Goal: Information Seeking & Learning: Find specific fact

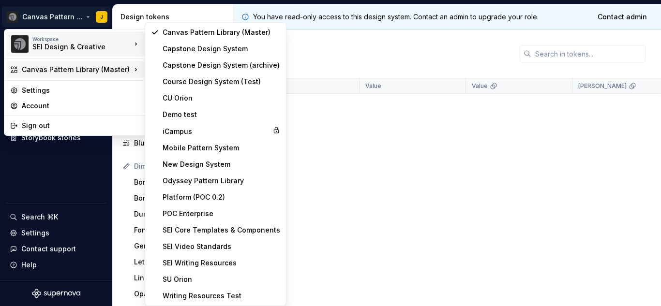
scroll to position [557, 0]
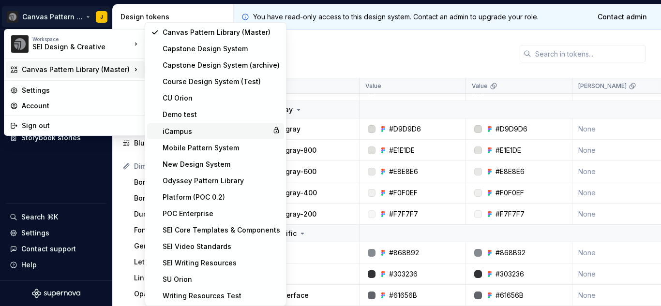
click at [195, 133] on div "iCampus" at bounding box center [216, 132] width 106 height 10
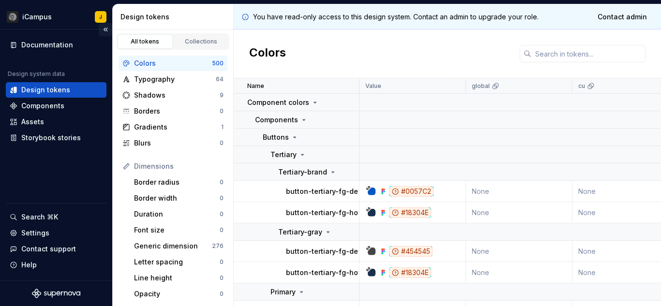
click at [106, 27] on button "Collapse sidebar" at bounding box center [106, 30] width 14 height 14
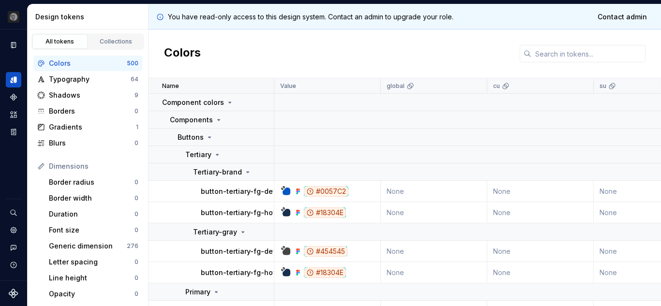
click at [273, 84] on div "Name" at bounding box center [212, 85] width 126 height 15
click at [274, 85] on div "Name" at bounding box center [212, 85] width 126 height 15
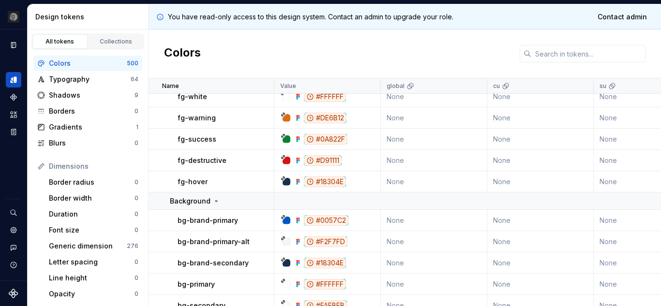
scroll to position [875, 0]
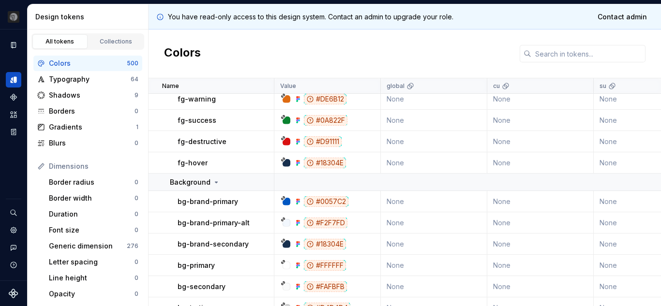
click at [330, 201] on div "#0057C2" at bounding box center [326, 202] width 45 height 11
copy div "0057C2"
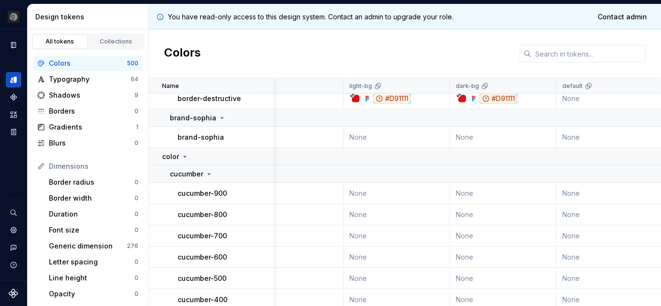
scroll to position [1784, 463]
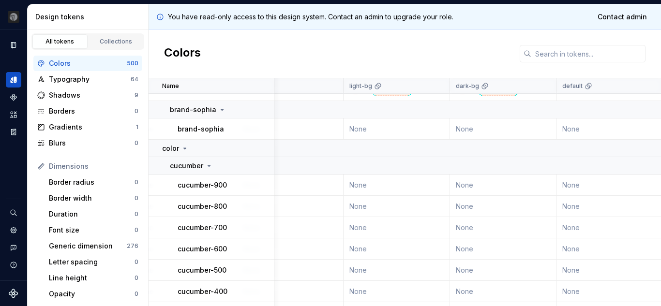
click at [361, 185] on td "None" at bounding box center [397, 185] width 107 height 21
click at [378, 190] on td "None" at bounding box center [397, 185] width 107 height 21
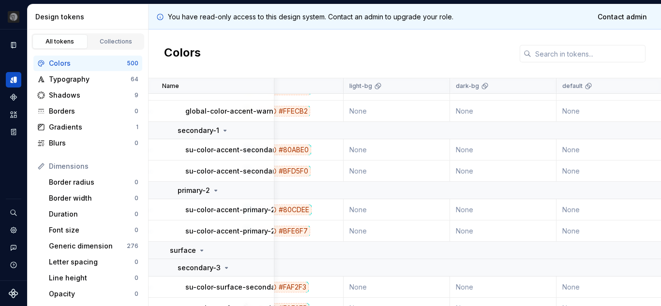
scroll to position [11402, 463]
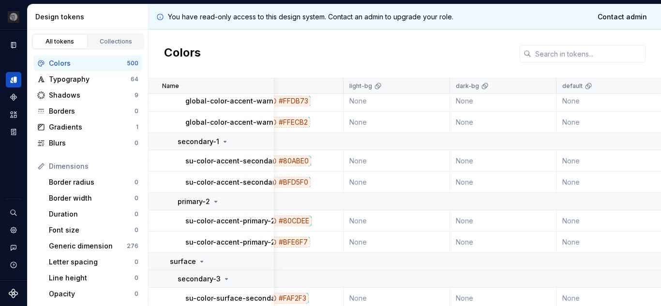
click at [293, 84] on div "light" at bounding box center [290, 86] width 94 height 8
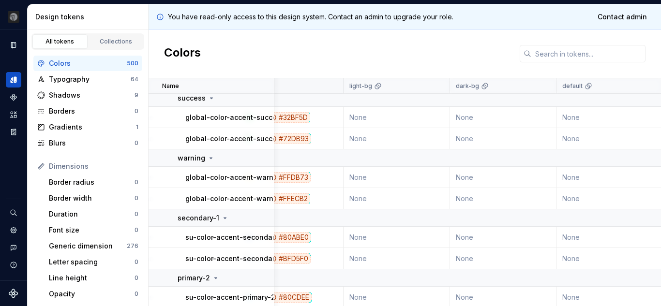
drag, startPoint x: 272, startPoint y: 86, endPoint x: 331, endPoint y: 88, distance: 59.1
click at [331, 88] on tr "Name Value global cu su light light-bg dark-bg default Collection dark Token se…" at bounding box center [362, 85] width 1354 height 15
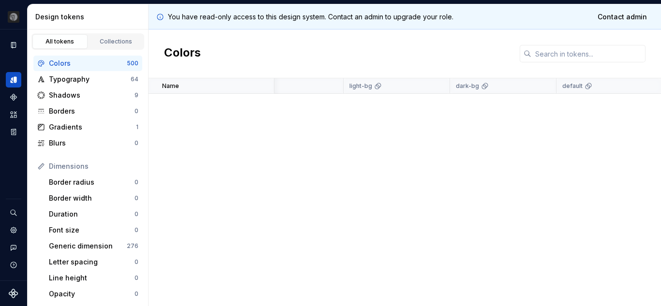
scroll to position [5759, 463]
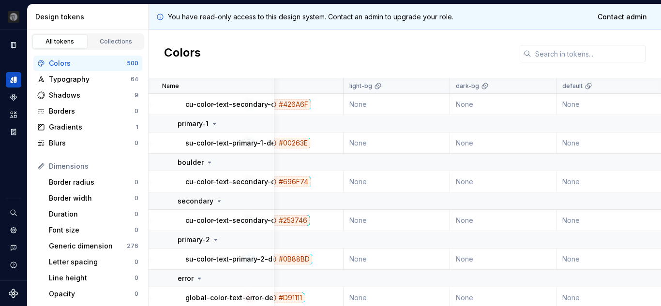
click at [331, 160] on td at bounding box center [425, 162] width 1228 height 17
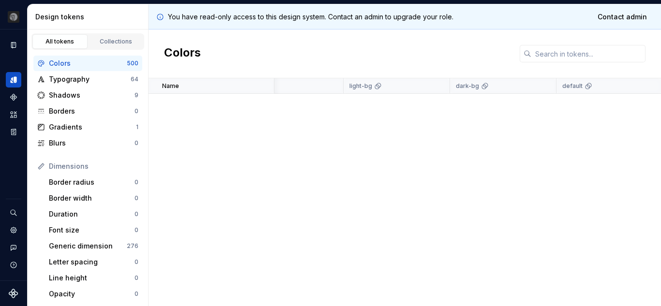
scroll to position [12932, 463]
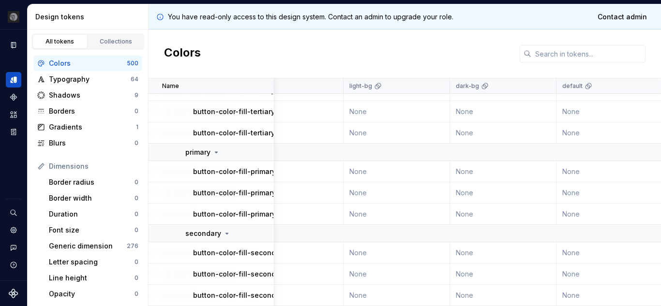
click at [248, 210] on p "button-color-fill-primary-pressed" at bounding box center [249, 215] width 113 height 10
click at [328, 213] on td "None" at bounding box center [290, 214] width 107 height 21
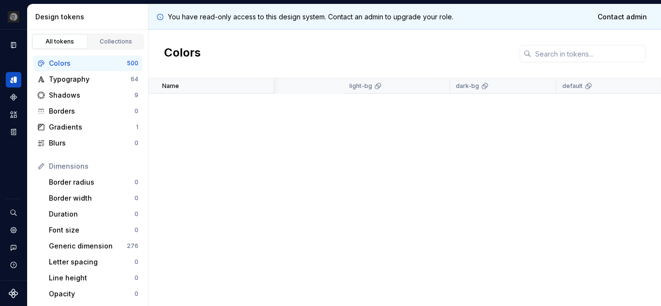
scroll to position [3599, 463]
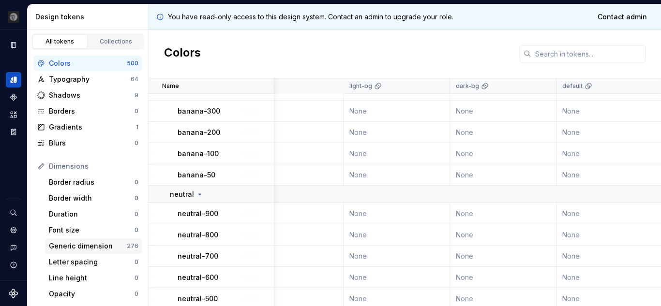
click at [76, 247] on div "Generic dimension" at bounding box center [88, 247] width 78 height 10
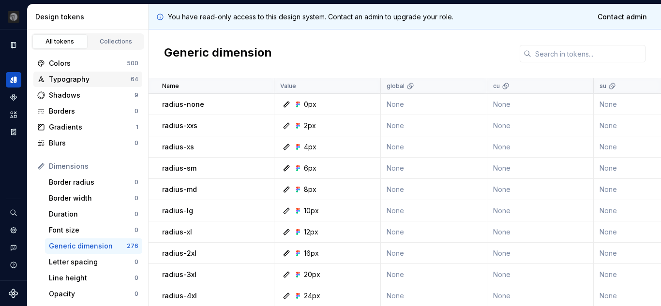
click at [68, 77] on div "Typography" at bounding box center [90, 80] width 82 height 10
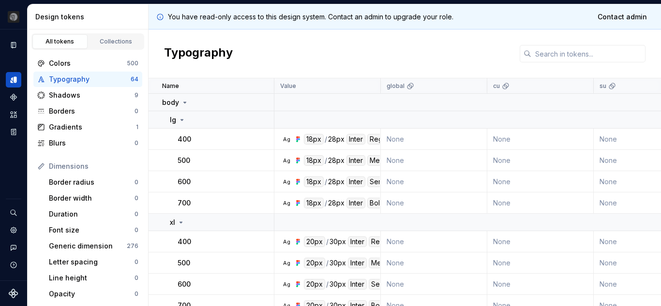
drag, startPoint x: 415, startPoint y: 84, endPoint x: 414, endPoint y: 61, distance: 22.8
click at [414, 61] on div "Typography" at bounding box center [405, 54] width 513 height 49
click at [387, 57] on div "Typography" at bounding box center [405, 54] width 513 height 49
click at [613, 86] on icon at bounding box center [612, 87] width 4 height 4
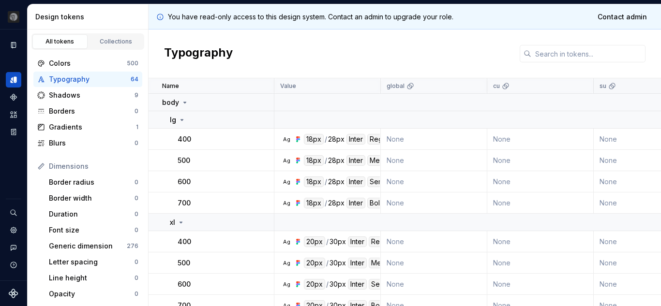
click at [613, 86] on icon at bounding box center [612, 87] width 4 height 4
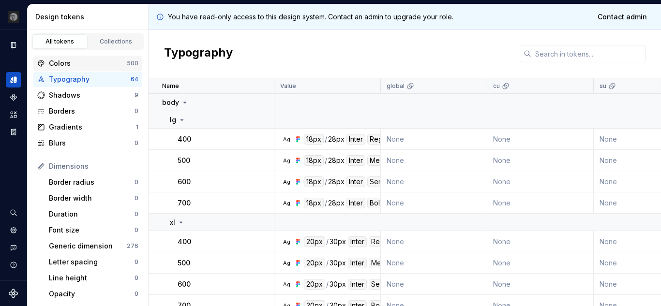
click at [107, 66] on div "Colors" at bounding box center [88, 64] width 78 height 10
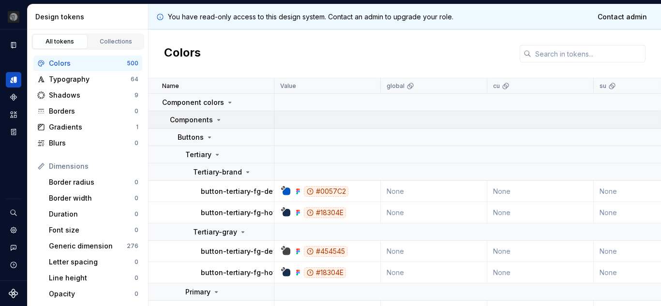
click at [217, 119] on icon at bounding box center [219, 120] width 8 height 8
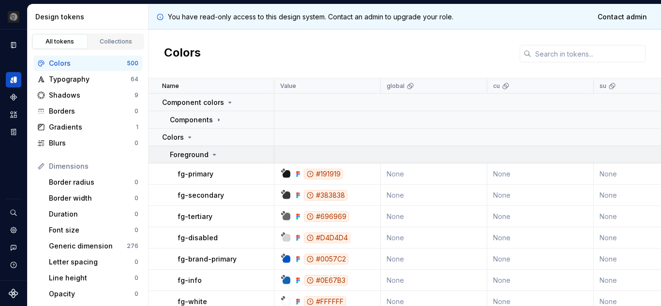
click at [214, 155] on icon at bounding box center [215, 155] width 8 height 8
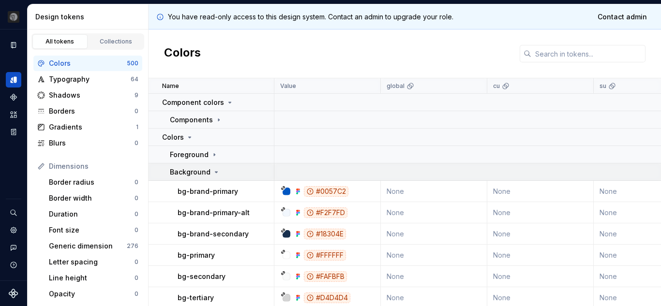
click at [214, 173] on icon at bounding box center [217, 172] width 8 height 8
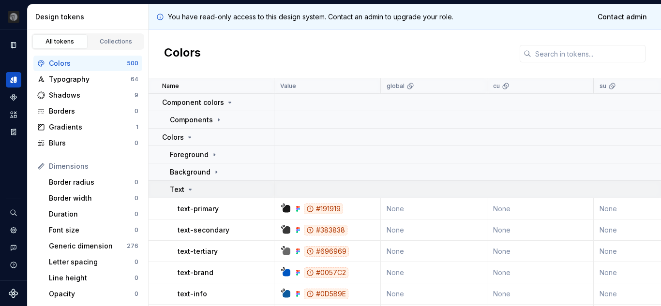
click at [190, 188] on icon at bounding box center [190, 190] width 8 height 8
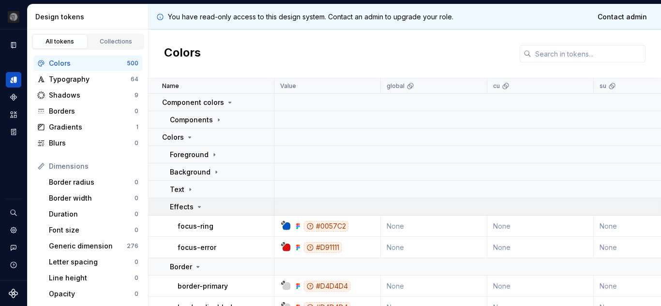
click at [198, 210] on icon at bounding box center [200, 207] width 8 height 8
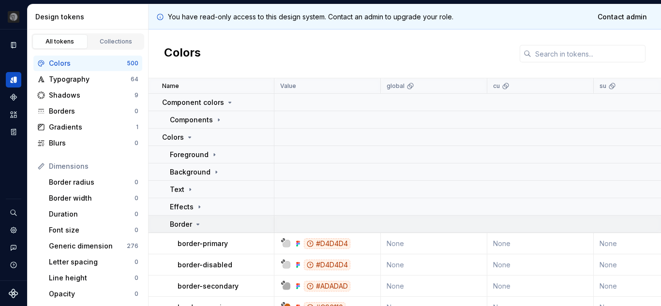
scroll to position [3, 0]
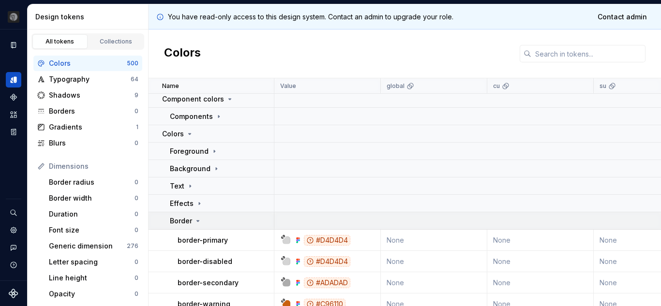
click at [194, 219] on icon at bounding box center [198, 221] width 8 height 8
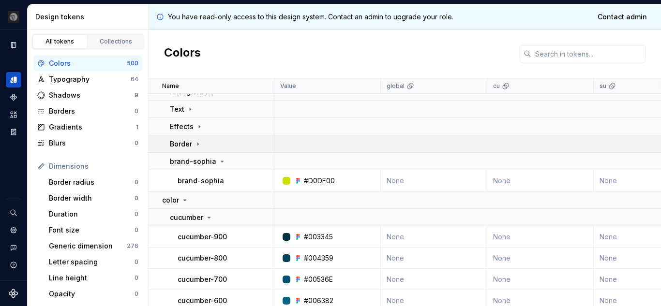
scroll to position [81, 0]
click at [220, 161] on icon at bounding box center [222, 161] width 8 height 8
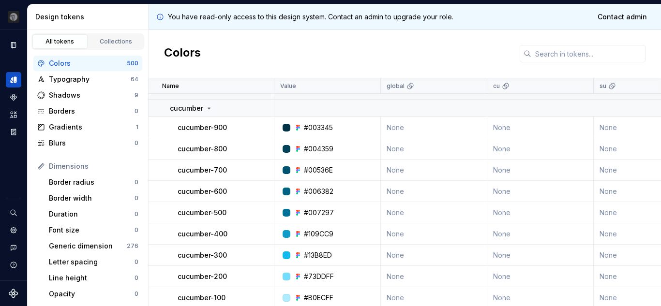
scroll to position [167, 0]
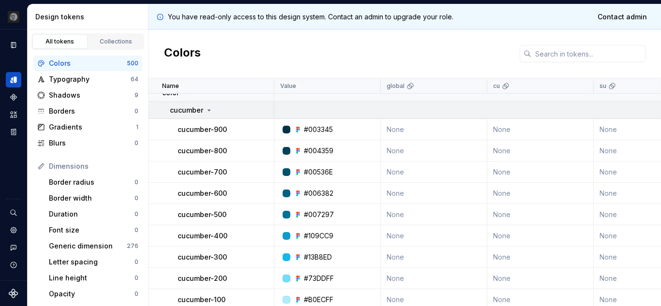
click at [208, 113] on icon at bounding box center [209, 111] width 8 height 8
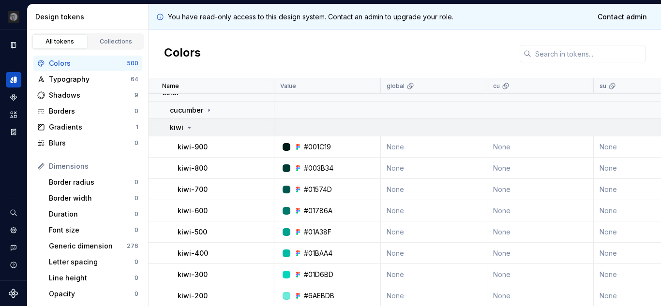
click at [191, 127] on icon at bounding box center [189, 128] width 8 height 8
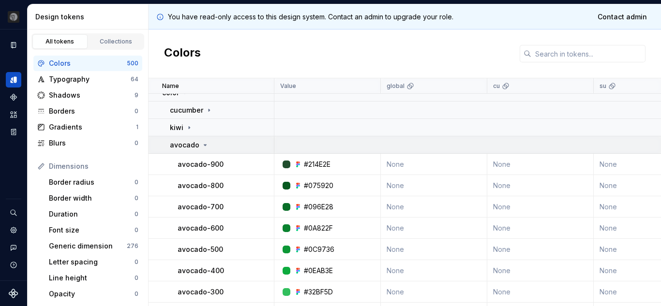
click at [205, 147] on icon at bounding box center [205, 145] width 8 height 8
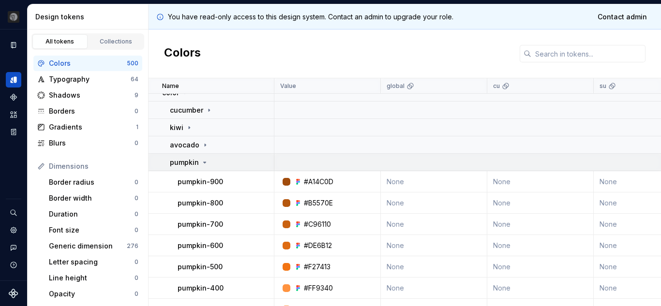
click at [205, 164] on icon at bounding box center [205, 163] width 8 height 8
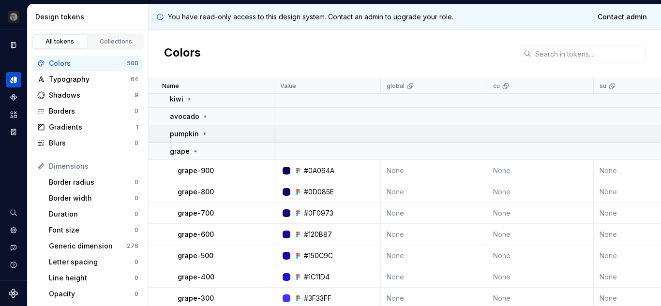
scroll to position [199, 0]
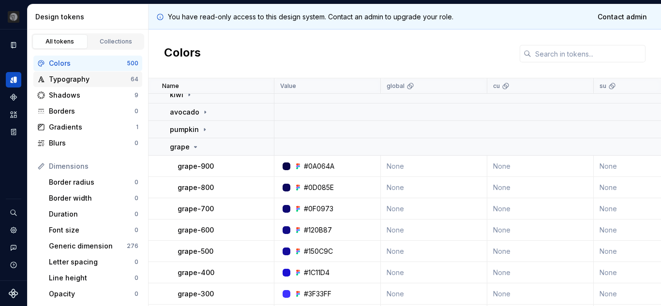
click at [86, 77] on div "Typography" at bounding box center [90, 80] width 82 height 10
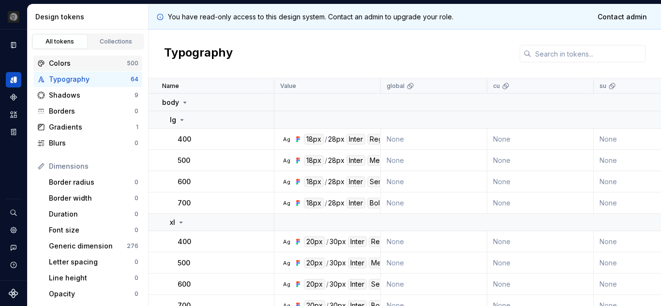
click at [66, 61] on div "Colors" at bounding box center [88, 64] width 78 height 10
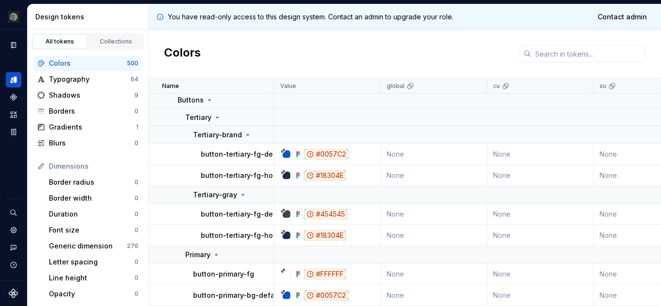
scroll to position [43, 0]
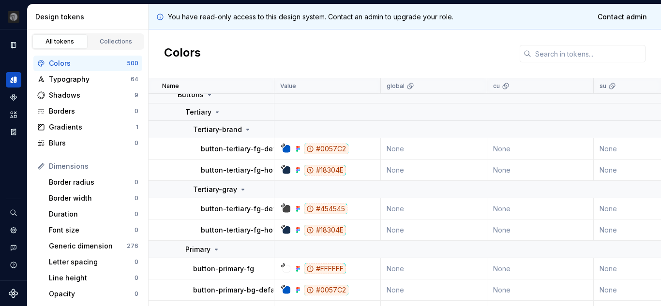
click at [337, 150] on div "#0057C2" at bounding box center [326, 149] width 45 height 11
copy div "0057C2"
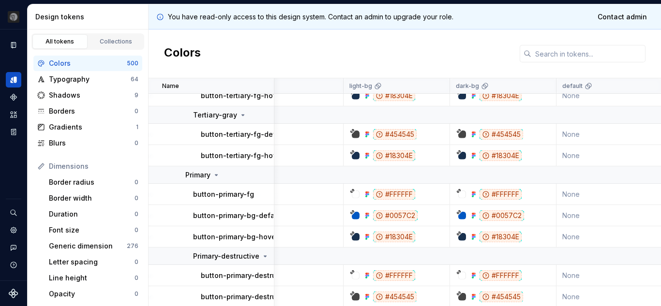
scroll to position [0, 463]
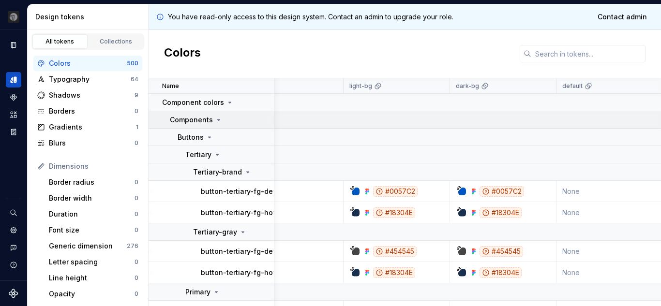
click at [217, 119] on icon at bounding box center [219, 120] width 8 height 8
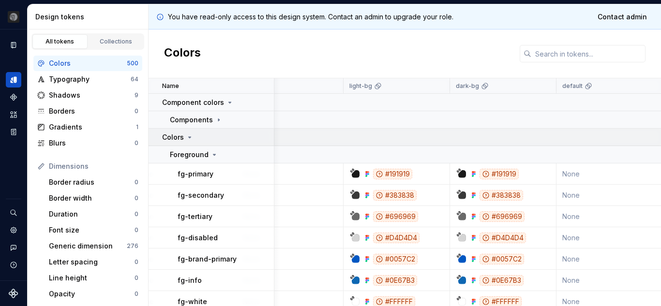
click at [187, 137] on icon at bounding box center [190, 138] width 8 height 8
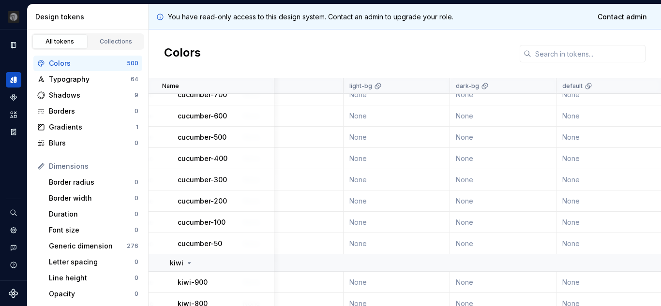
scroll to position [140, 463]
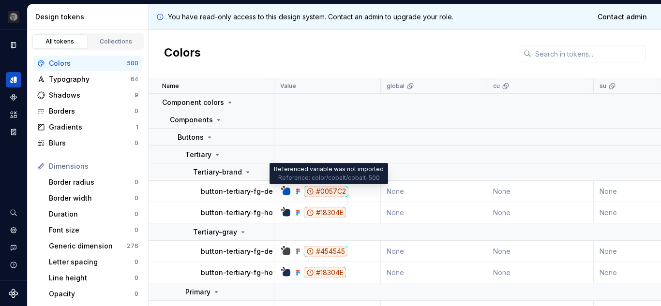
click at [331, 193] on div "#0057C2" at bounding box center [326, 191] width 45 height 11
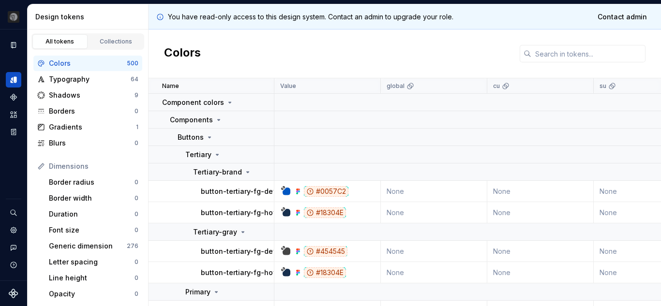
click at [331, 193] on div "#0057C2" at bounding box center [326, 191] width 45 height 11
copy div "0057C2"
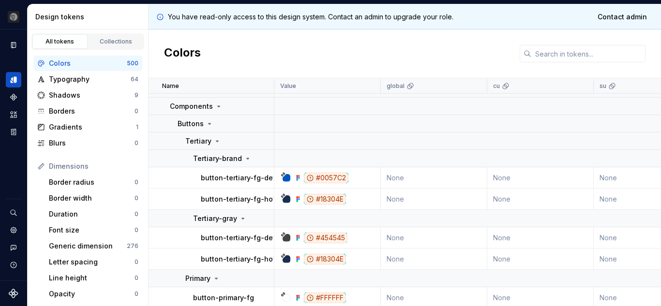
scroll to position [22, 0]
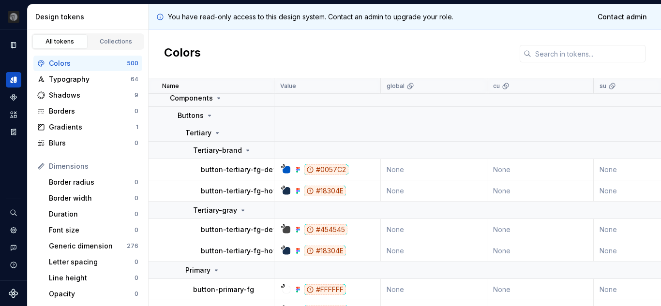
click at [328, 190] on div "#18304E" at bounding box center [325, 191] width 42 height 11
copy div "18304E"
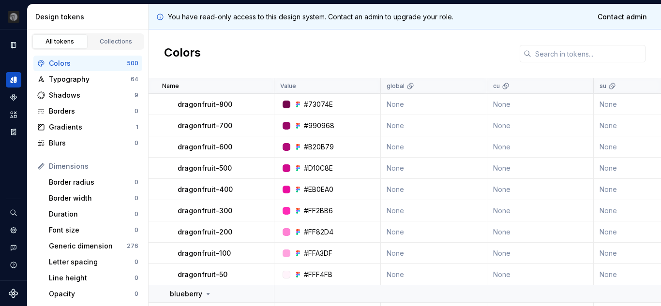
scroll to position [3121, 0]
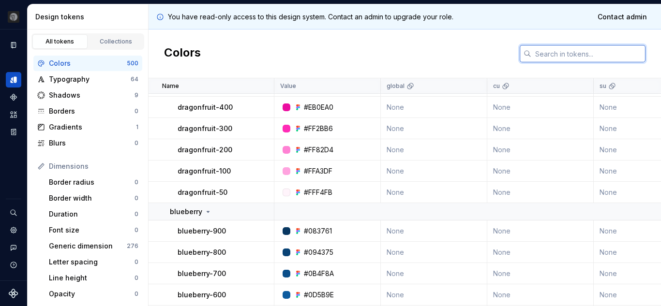
click at [569, 47] on input "text" at bounding box center [589, 53] width 114 height 17
paste input "18304E"
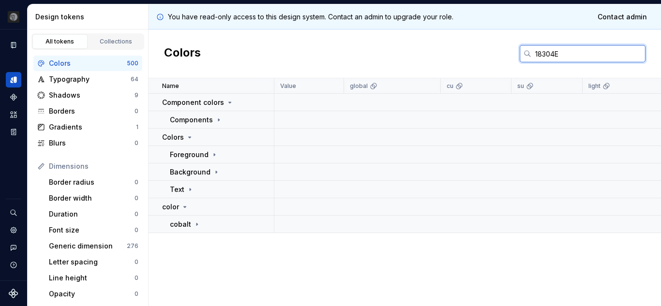
click at [566, 61] on input "18304E" at bounding box center [589, 53] width 114 height 17
click at [559, 58] on input "18304E" at bounding box center [589, 53] width 114 height 17
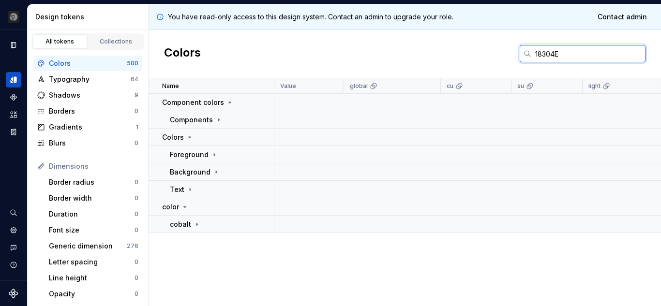
type input "18304"
click at [551, 55] on input "18304" at bounding box center [589, 53] width 114 height 17
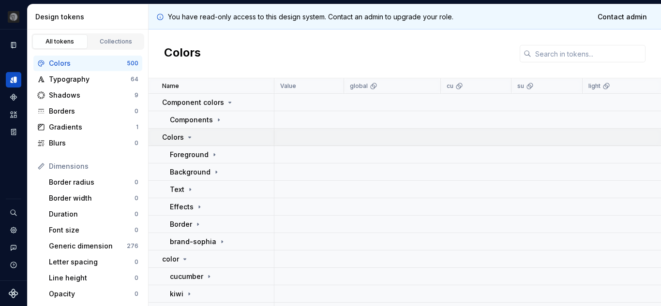
click at [188, 141] on div "Colors" at bounding box center [177, 138] width 31 height 10
click at [209, 172] on icon at bounding box center [209, 172] width 1 height 2
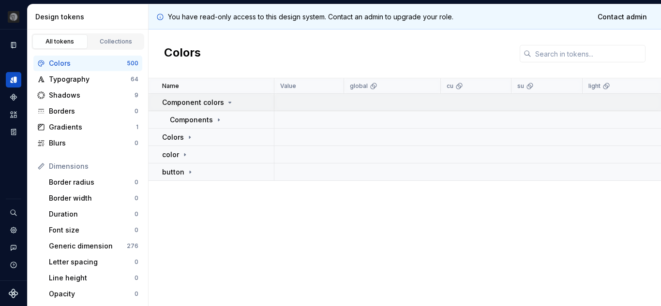
click at [229, 102] on icon at bounding box center [230, 102] width 2 height 1
click at [231, 198] on div "Name Value global cu su light light-bg dark-bg default Collection dark Token se…" at bounding box center [405, 192] width 513 height 228
click at [188, 118] on icon at bounding box center [190, 120] width 8 height 8
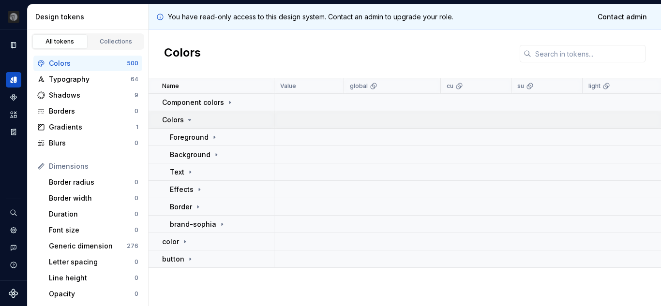
click at [188, 118] on icon at bounding box center [190, 120] width 8 height 8
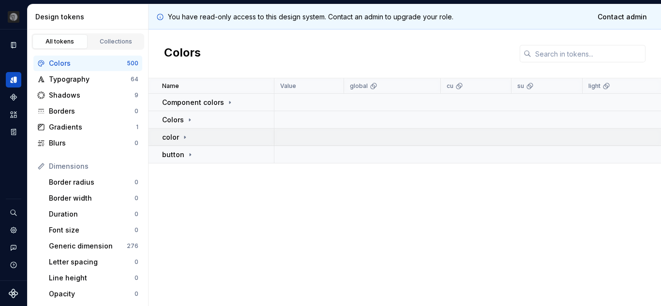
click at [183, 138] on icon at bounding box center [185, 138] width 8 height 8
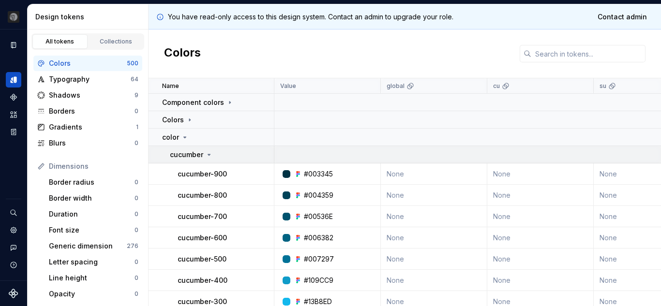
click at [208, 152] on icon at bounding box center [209, 155] width 8 height 8
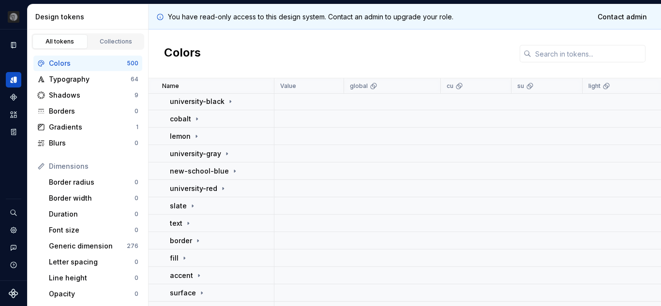
scroll to position [263, 0]
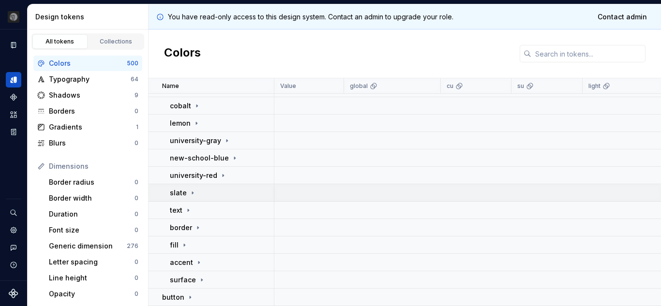
click at [192, 189] on icon at bounding box center [193, 193] width 8 height 8
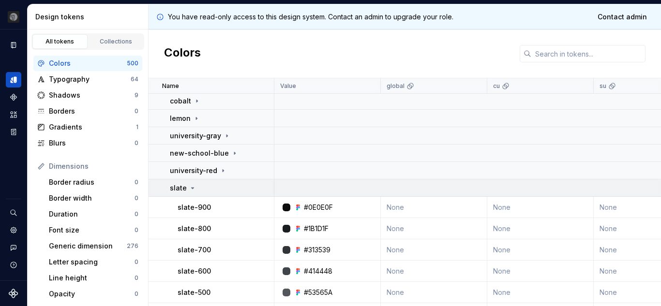
click at [192, 187] on icon at bounding box center [193, 188] width 8 height 8
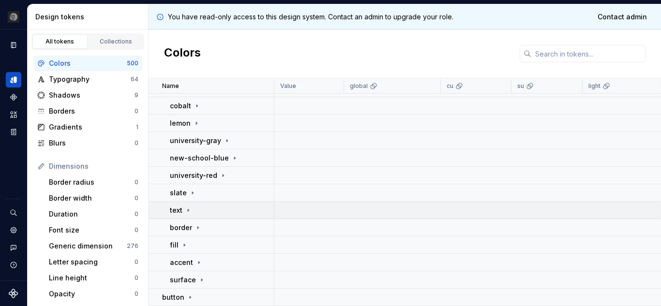
click at [185, 207] on icon at bounding box center [188, 211] width 8 height 8
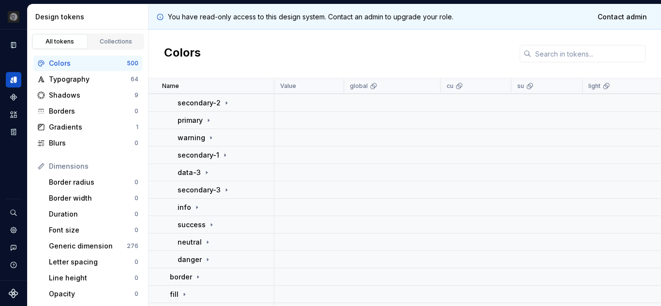
scroll to position [557, 0]
click at [198, 206] on icon at bounding box center [197, 208] width 8 height 8
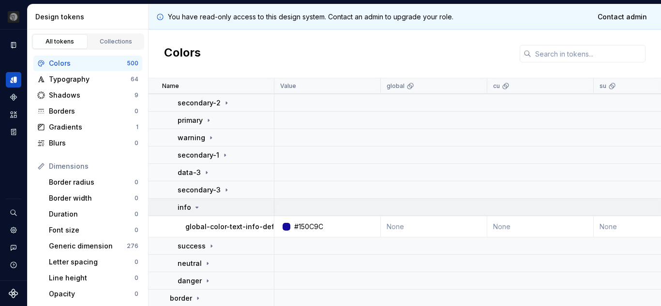
click at [198, 206] on icon at bounding box center [197, 208] width 8 height 8
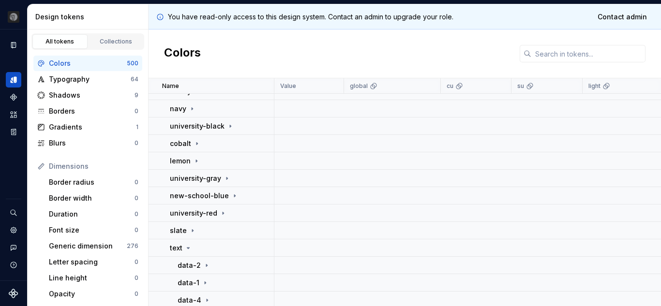
scroll to position [221, 0]
click at [187, 245] on icon at bounding box center [188, 248] width 8 height 8
click at [192, 229] on icon at bounding box center [192, 230] width 1 height 2
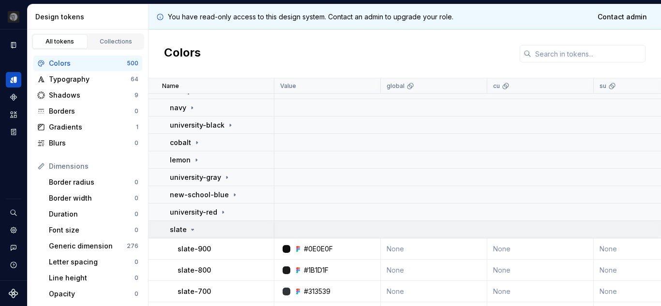
click at [192, 229] on icon at bounding box center [193, 229] width 2 height 1
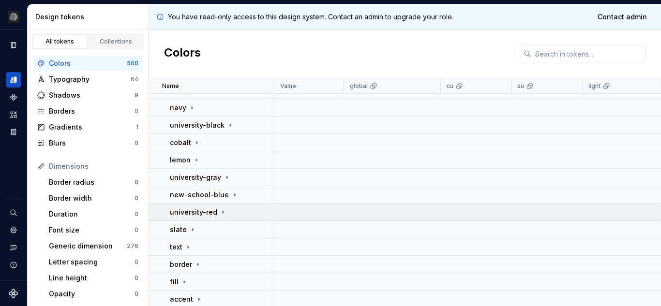
click at [222, 209] on icon at bounding box center [223, 213] width 8 height 8
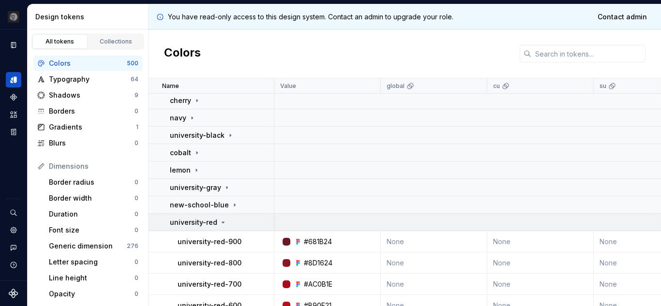
scroll to position [210, 0]
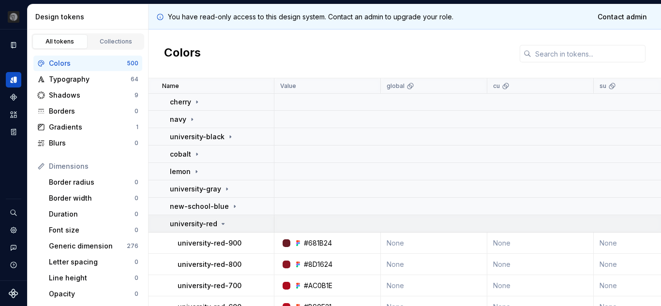
click at [222, 224] on icon at bounding box center [223, 224] width 2 height 1
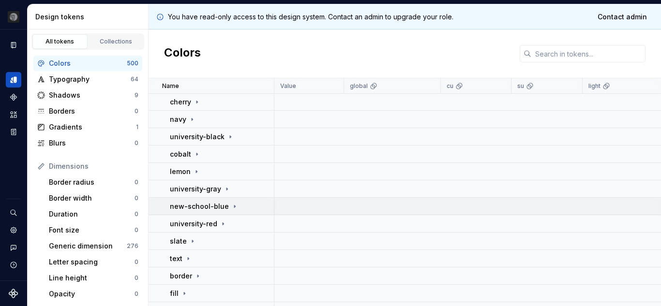
click at [231, 206] on icon at bounding box center [235, 207] width 8 height 8
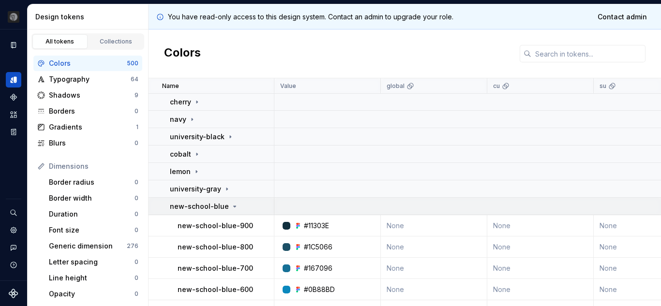
click at [234, 206] on icon at bounding box center [235, 206] width 2 height 1
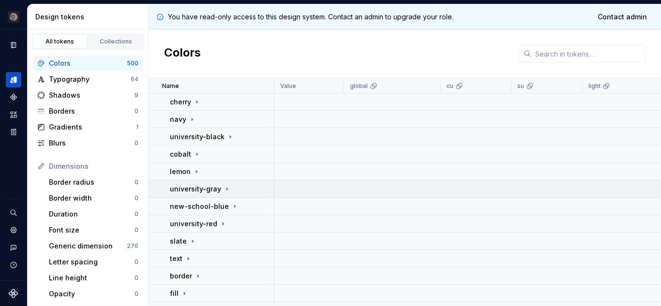
click at [223, 185] on icon at bounding box center [227, 189] width 8 height 8
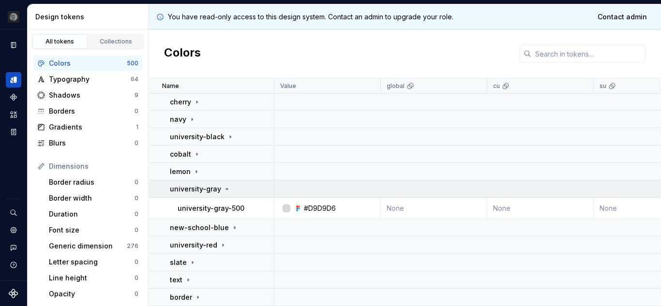
click at [222, 185] on div "university-gray" at bounding box center [200, 189] width 61 height 10
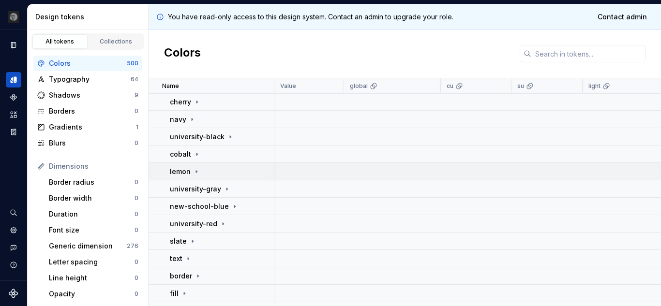
click at [193, 170] on icon at bounding box center [197, 172] width 8 height 8
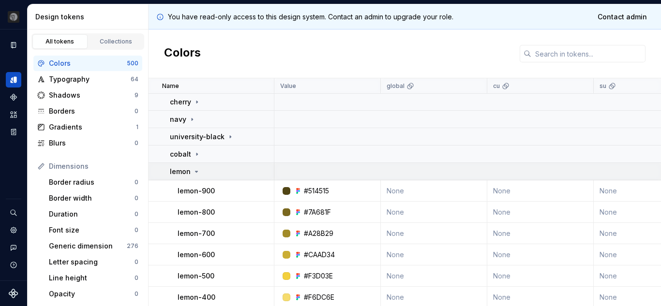
click at [193, 170] on icon at bounding box center [197, 172] width 8 height 8
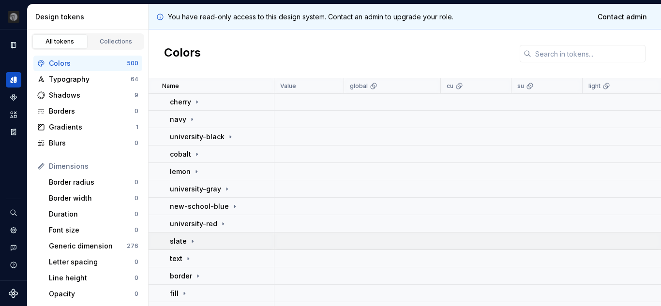
scroll to position [0, 0]
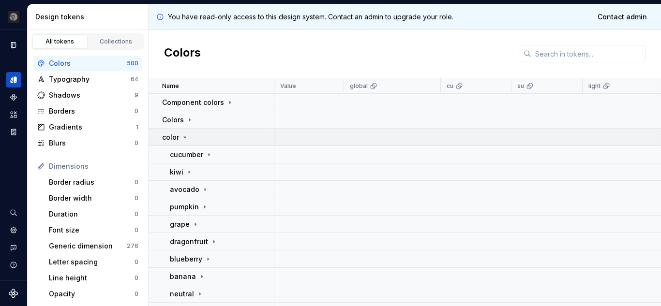
click at [185, 138] on icon at bounding box center [185, 137] width 2 height 1
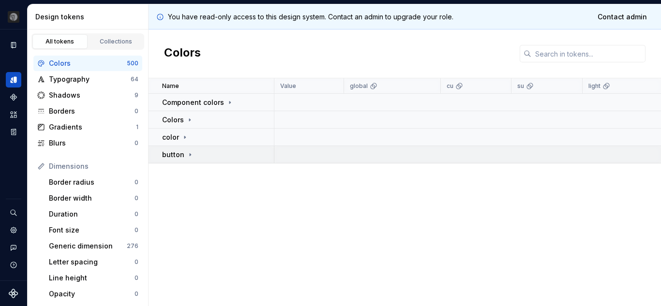
click at [190, 158] on icon at bounding box center [190, 155] width 8 height 8
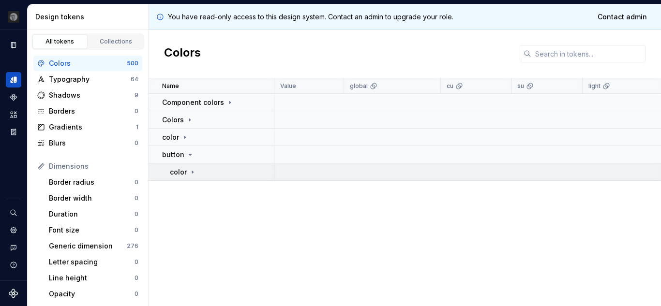
click at [193, 173] on icon at bounding box center [193, 172] width 8 height 8
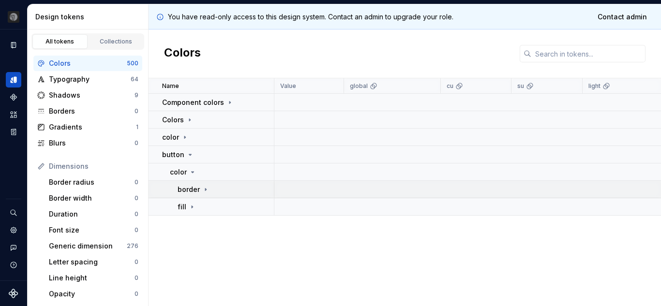
click at [205, 194] on div "border" at bounding box center [194, 190] width 32 height 10
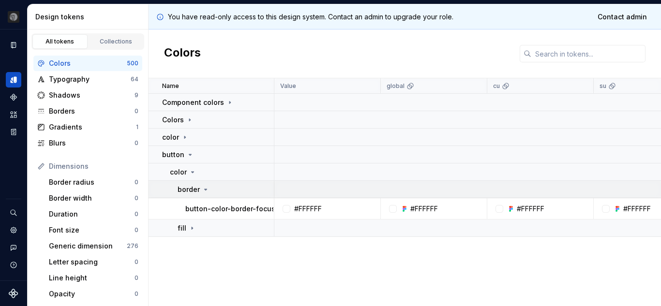
click at [205, 194] on div "border" at bounding box center [194, 190] width 32 height 10
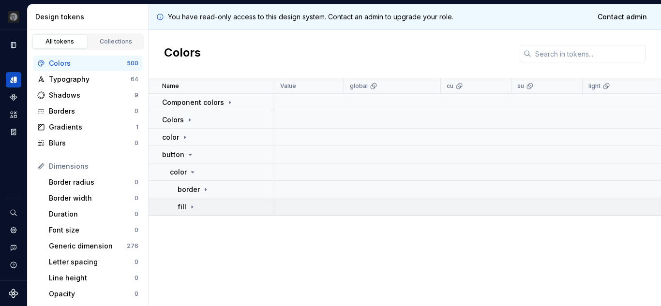
click at [192, 208] on icon at bounding box center [192, 207] width 8 height 8
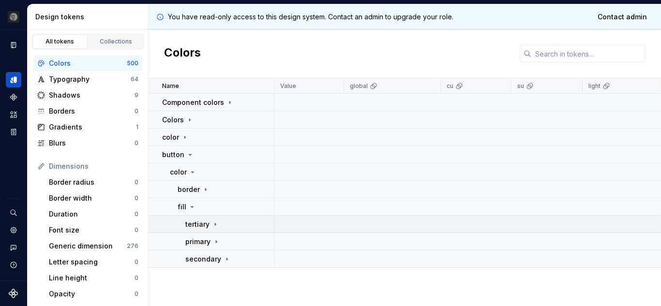
click at [212, 223] on icon at bounding box center [216, 225] width 8 height 8
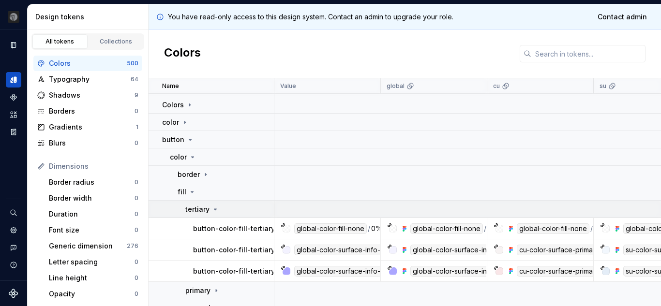
scroll to position [31, 0]
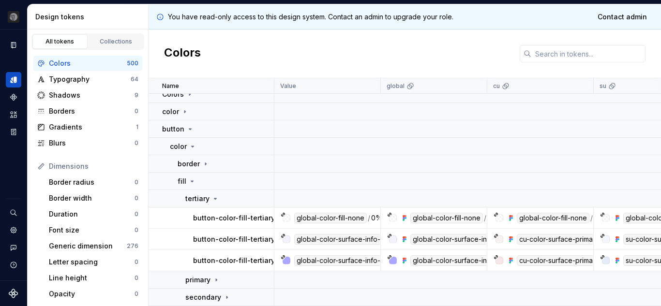
click at [284, 213] on icon at bounding box center [283, 214] width 3 height 3
click at [387, 213] on icon at bounding box center [389, 215] width 5 height 5
click at [393, 214] on div at bounding box center [393, 218] width 8 height 8
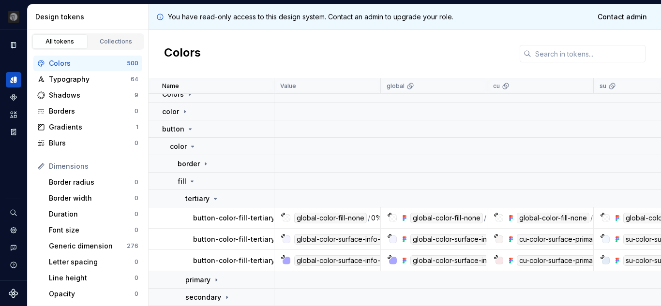
click at [393, 214] on div at bounding box center [393, 218] width 8 height 8
click at [358, 215] on div "global-color-fill-none" at bounding box center [330, 218] width 73 height 11
click at [372, 213] on div "0%" at bounding box center [376, 218] width 11 height 11
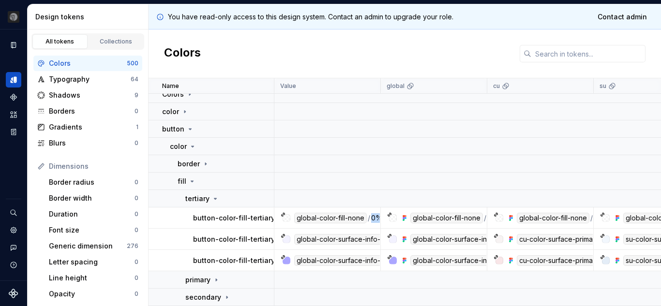
drag, startPoint x: 372, startPoint y: 213, endPoint x: 406, endPoint y: 215, distance: 34.5
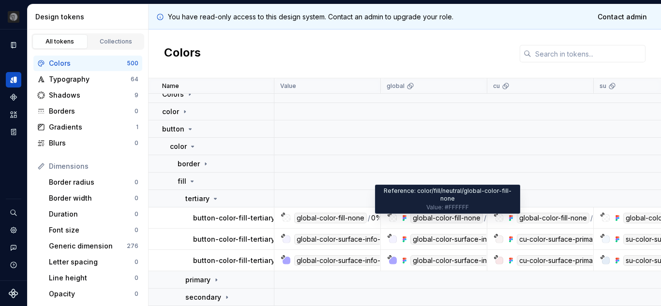
click at [444, 213] on div "global-color-fill-none" at bounding box center [447, 218] width 73 height 11
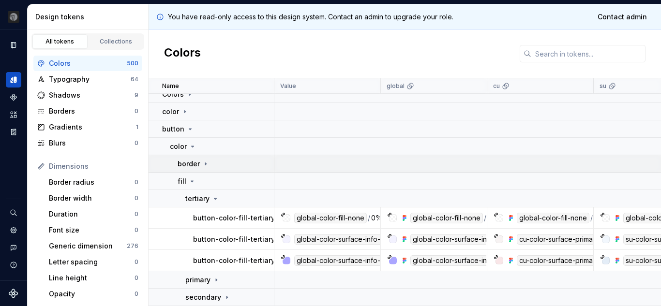
click at [206, 160] on icon at bounding box center [206, 164] width 8 height 8
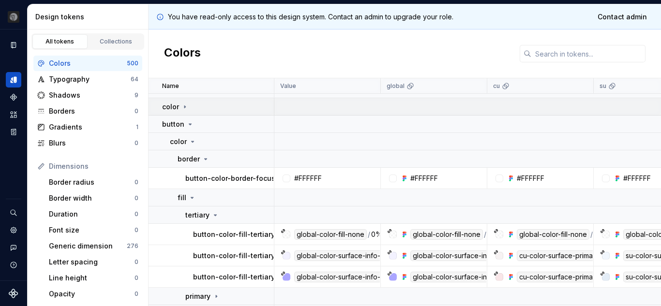
click at [184, 107] on icon at bounding box center [184, 107] width 1 height 2
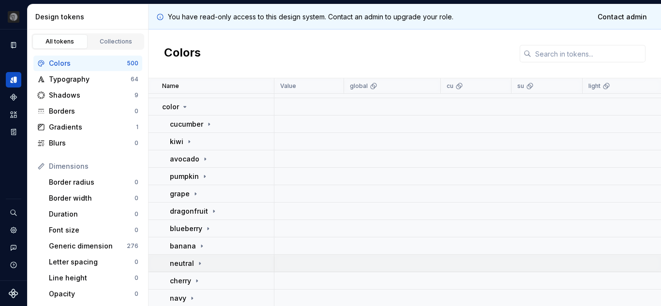
click at [198, 261] on icon at bounding box center [200, 264] width 8 height 8
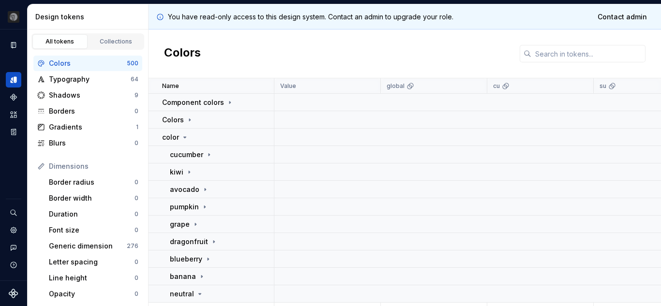
scroll to position [24, 0]
